Goal: Task Accomplishment & Management: Manage account settings

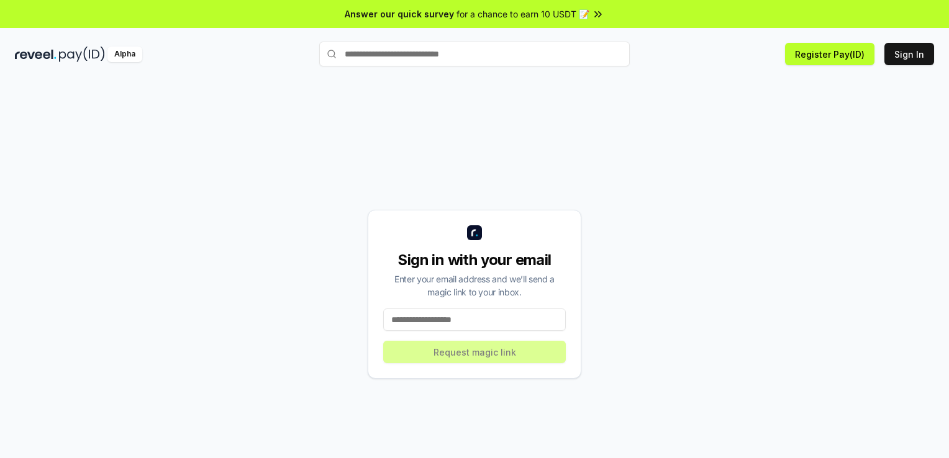
click at [414, 322] on input at bounding box center [474, 320] width 183 height 22
type input "**********"
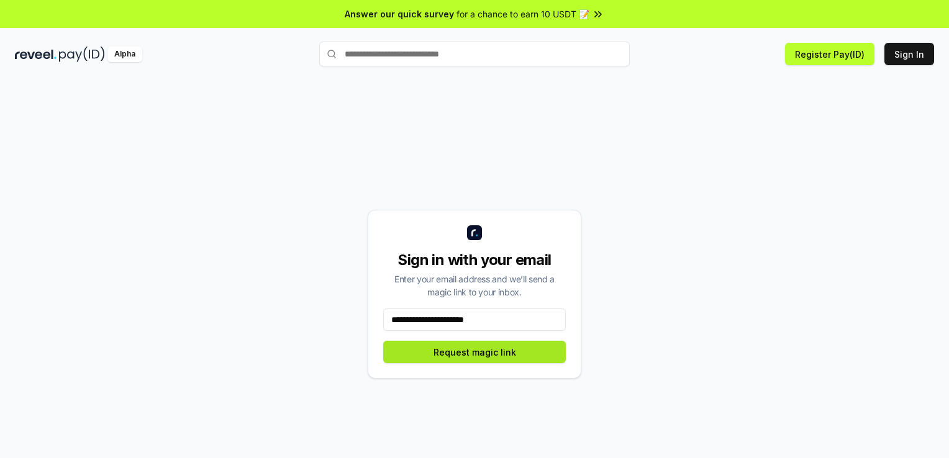
click at [475, 356] on button "Request magic link" at bounding box center [474, 352] width 183 height 22
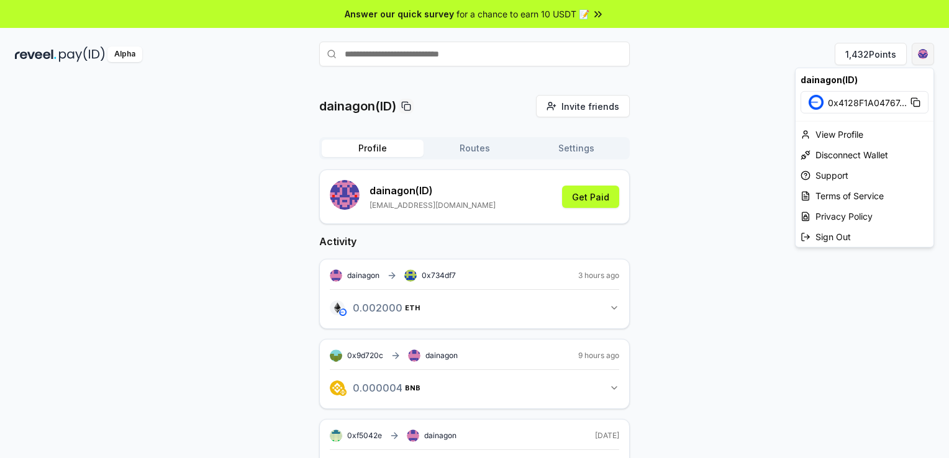
click at [931, 53] on html "Answer our quick survey for a chance to earn 10 USDT 📝 Alpha 1,432 Points daina…" at bounding box center [474, 229] width 949 height 458
click at [847, 132] on div "View Profile" at bounding box center [865, 134] width 138 height 20
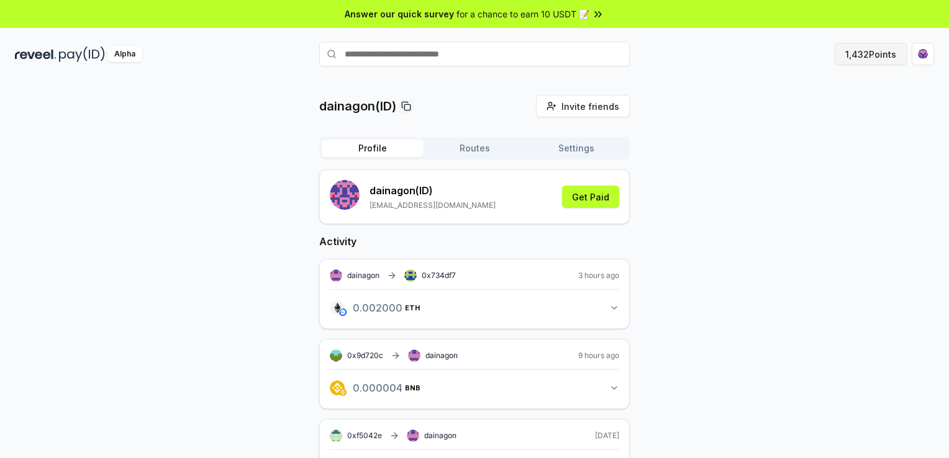
click at [858, 56] on button "1,432 Points" at bounding box center [871, 54] width 72 height 22
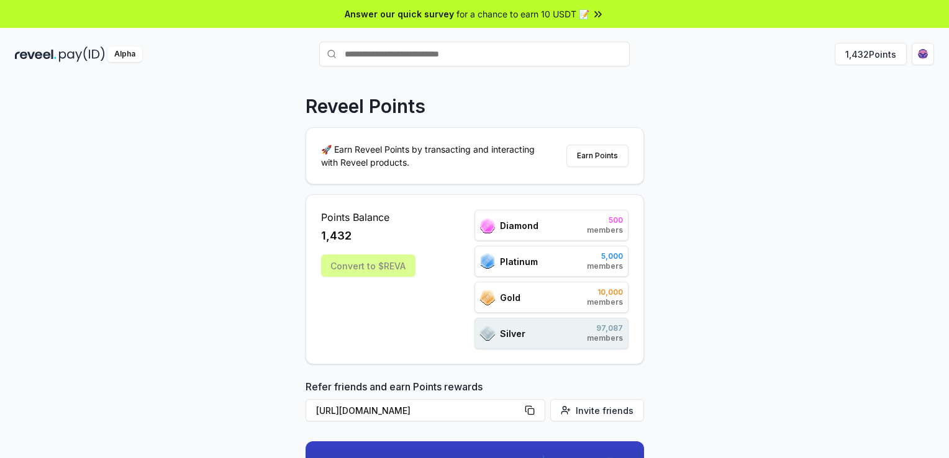
click at [523, 298] on div "Gold 10,000 members" at bounding box center [552, 297] width 154 height 31
click at [604, 158] on button "Earn Points" at bounding box center [597, 156] width 62 height 22
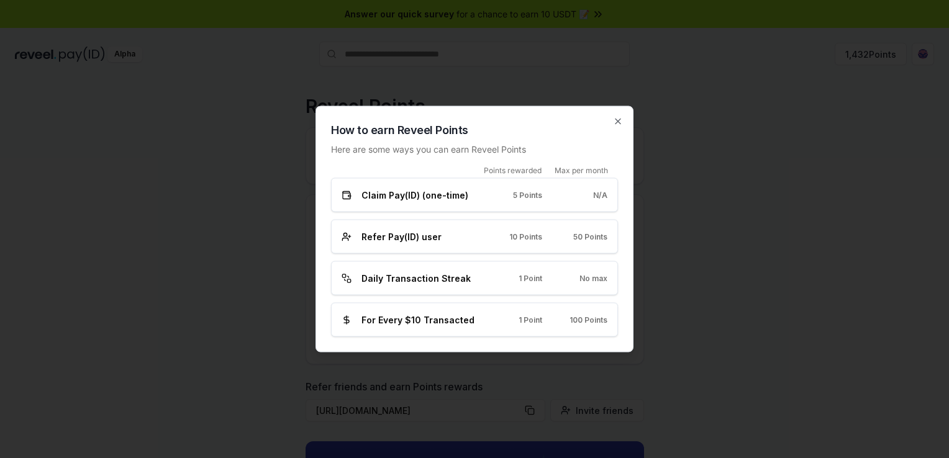
click at [430, 193] on span "Claim Pay(ID) (one-time)" at bounding box center [414, 195] width 107 height 13
click at [430, 235] on span "Refer Pay(ID) user" at bounding box center [401, 236] width 80 height 13
click at [430, 282] on span "Daily Transaction Streak" at bounding box center [415, 278] width 109 height 13
click at [614, 128] on h2 "How to earn Reveel Points" at bounding box center [474, 130] width 287 height 17
click at [616, 119] on icon "button" at bounding box center [618, 122] width 10 height 10
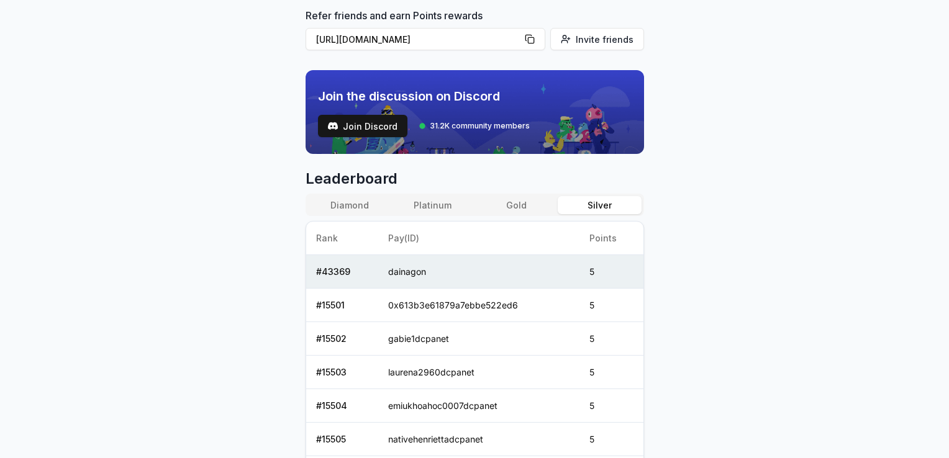
scroll to position [373, 0]
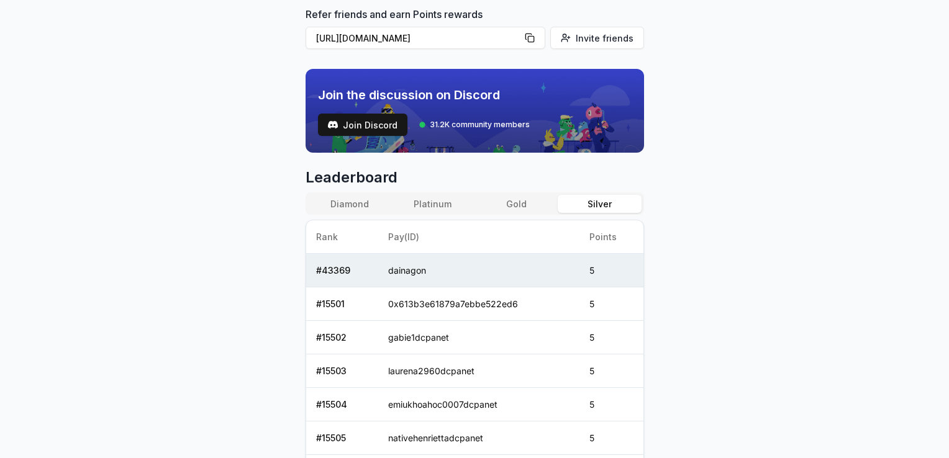
click at [619, 196] on button "Silver" at bounding box center [599, 204] width 83 height 18
click at [432, 208] on button "Platinum" at bounding box center [432, 204] width 83 height 18
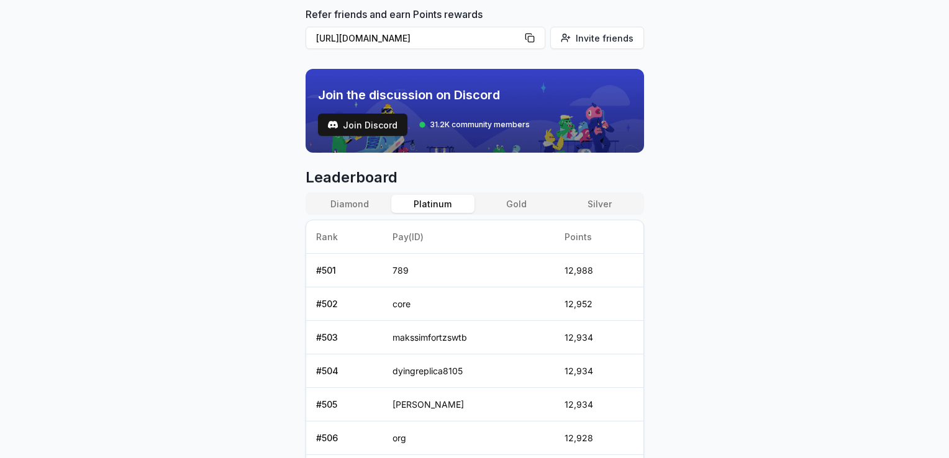
click at [522, 193] on div "Diamond Platinum Gold Silver" at bounding box center [475, 204] width 339 height 22
click at [532, 199] on button "Gold" at bounding box center [516, 204] width 83 height 18
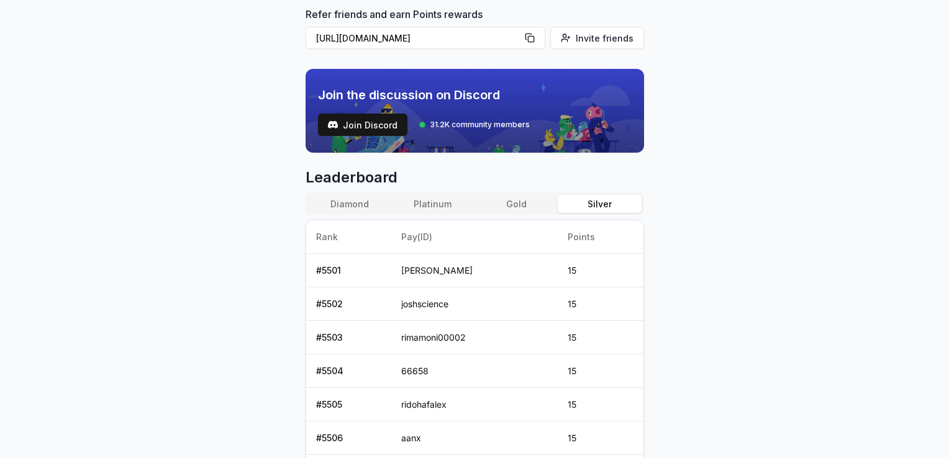
click at [587, 201] on button "Silver" at bounding box center [599, 204] width 83 height 18
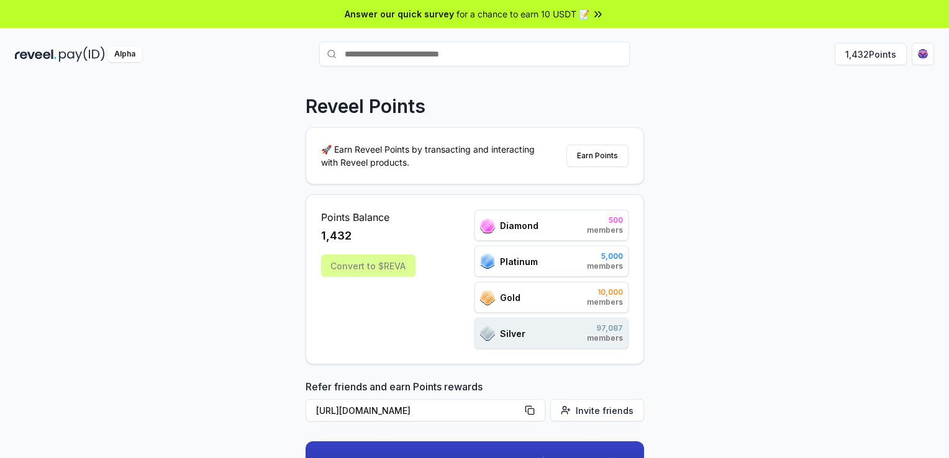
scroll to position [0, 0]
click at [373, 270] on div "Convert to $REVA" at bounding box center [368, 266] width 94 height 22
